Goal: Transaction & Acquisition: Purchase product/service

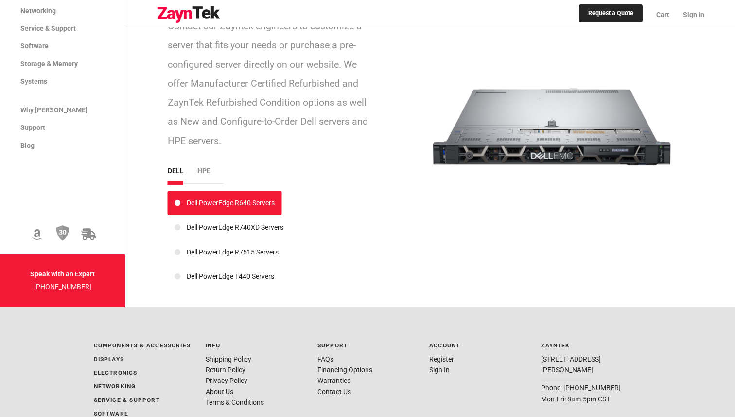
scroll to position [1898, 0]
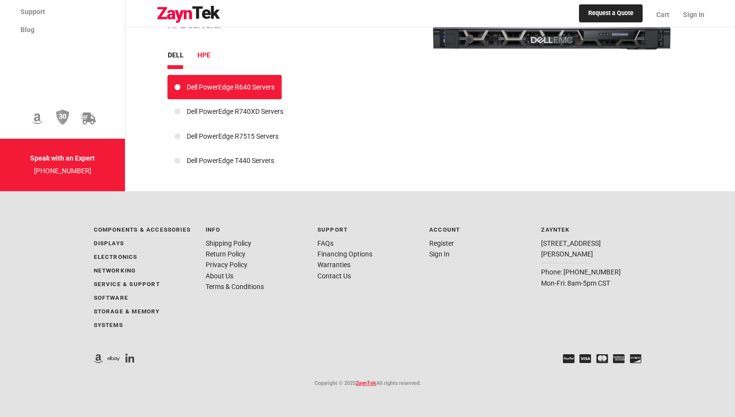
click at [206, 55] on li "hpe" at bounding box center [210, 55] width 27 height 11
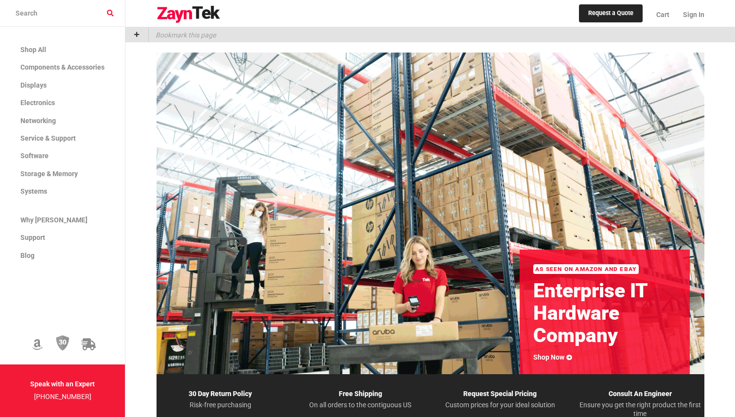
click at [316, 6] on div "Request a Quote Cart Sign In" at bounding box center [431, 13] width 548 height 27
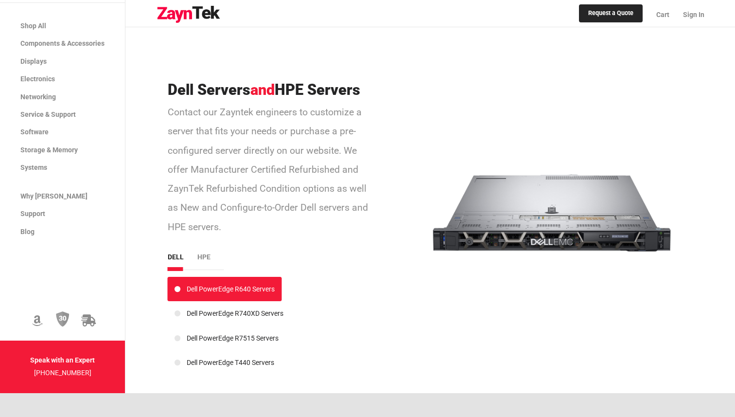
scroll to position [1696, 0]
